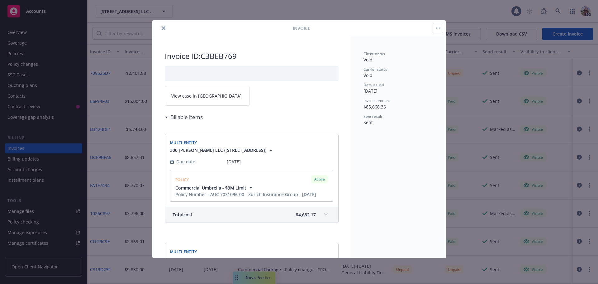
click at [166, 24] on div at bounding box center [224, 27] width 138 height 7
drag, startPoint x: 161, startPoint y: 29, endPoint x: 32, endPoint y: 22, distance: 129.2
click at [160, 29] on button "close" at bounding box center [163, 27] width 7 height 7
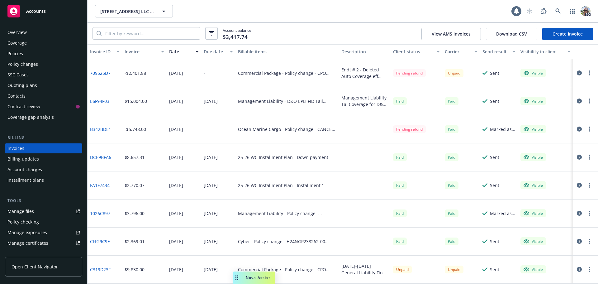
click at [16, 53] on div "Policies" at bounding box center [15, 54] width 16 height 10
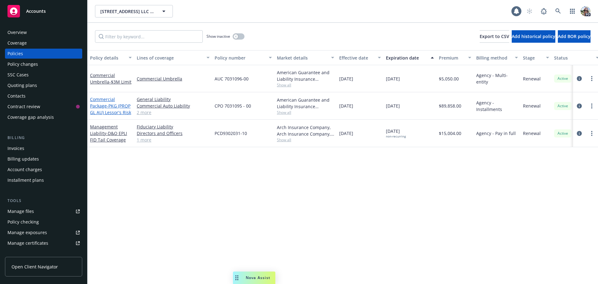
click at [98, 104] on link "Commercial Package - PKG (PROP GL AU) Lessor's Risk" at bounding box center [110, 105] width 41 height 19
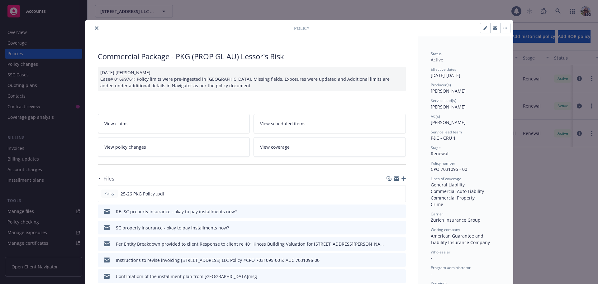
click at [95, 27] on icon "close" at bounding box center [97, 28] width 4 height 4
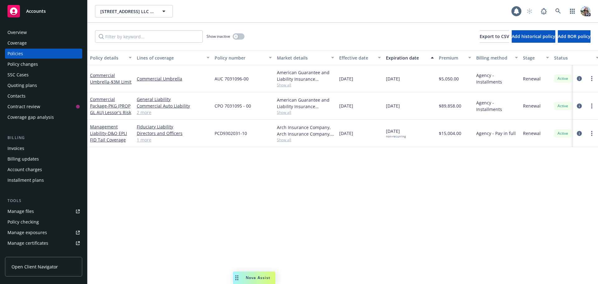
click at [13, 32] on div "Overview" at bounding box center [16, 32] width 19 height 10
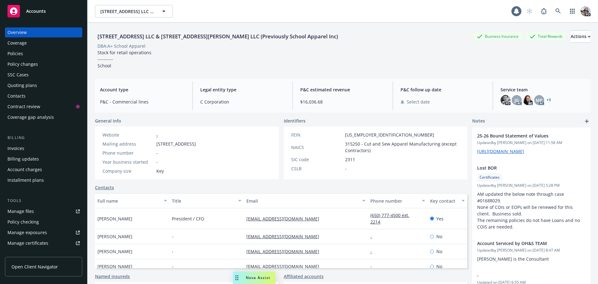
click at [26, 55] on div "Policies" at bounding box center [43, 54] width 72 height 10
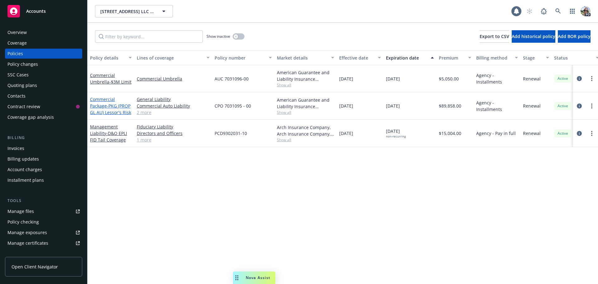
click at [101, 104] on link "Commercial Package - PKG (PROP GL AU) Lessor's Risk" at bounding box center [110, 105] width 41 height 19
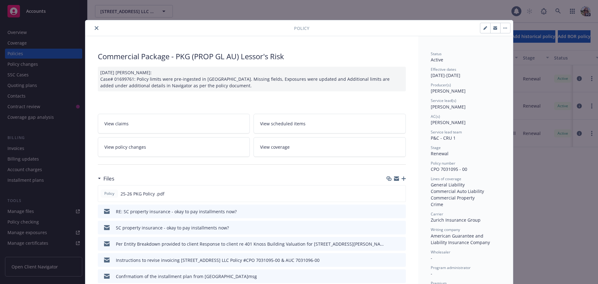
scroll to position [19, 0]
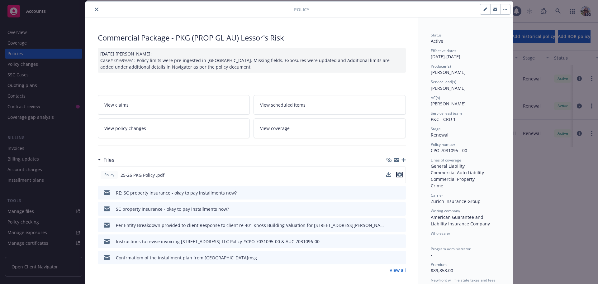
click at [400, 175] on icon "preview file" at bounding box center [400, 174] width 6 height 4
